Goal: Task Accomplishment & Management: Manage account settings

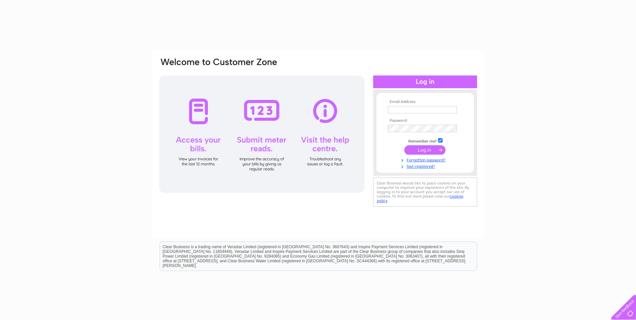
type input "phil@stewardson.co.uk"
click at [423, 149] on input "submit" at bounding box center [424, 149] width 41 height 9
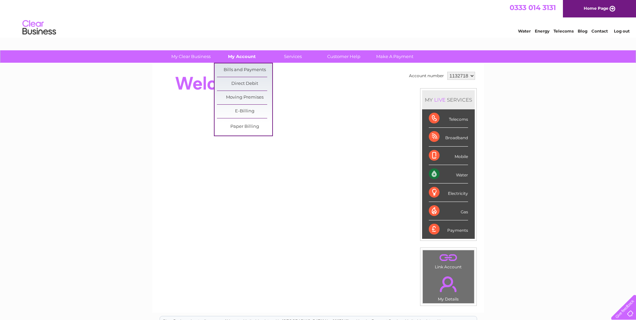
click at [244, 58] on link "My Account" at bounding box center [241, 56] width 55 height 12
click at [243, 71] on link "Bills and Payments" at bounding box center [244, 69] width 55 height 13
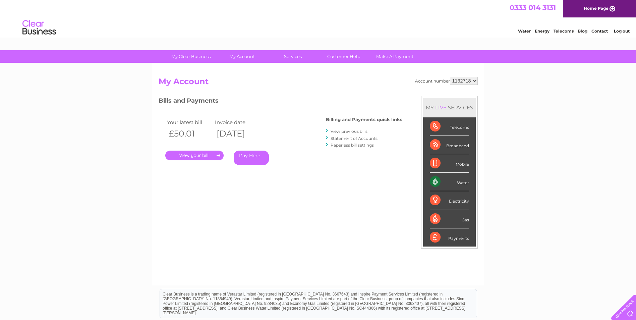
click at [199, 153] on link "." at bounding box center [194, 155] width 58 height 10
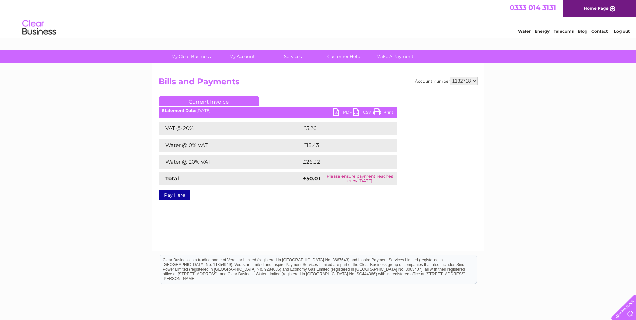
click at [337, 111] on link "PDF" at bounding box center [343, 113] width 20 height 10
